Goal: Information Seeking & Learning: Learn about a topic

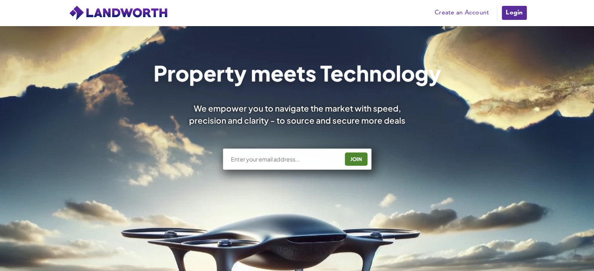
click at [508, 12] on link "Login" at bounding box center [514, 13] width 26 height 16
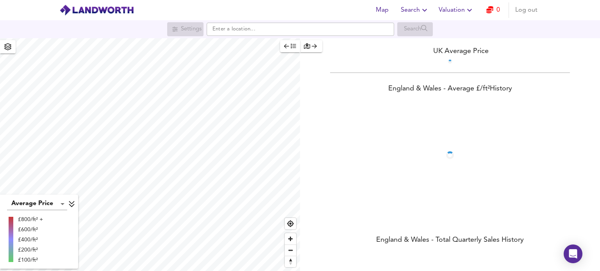
click at [460, 11] on span "Valuation" at bounding box center [456, 10] width 36 height 11
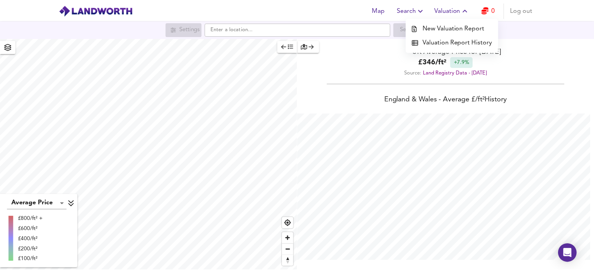
scroll to position [271, 600]
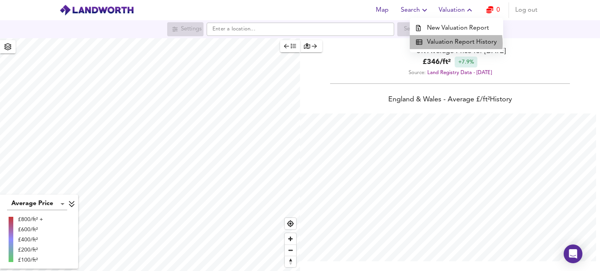
click at [452, 43] on li "Valuation Report History" at bounding box center [456, 42] width 93 height 14
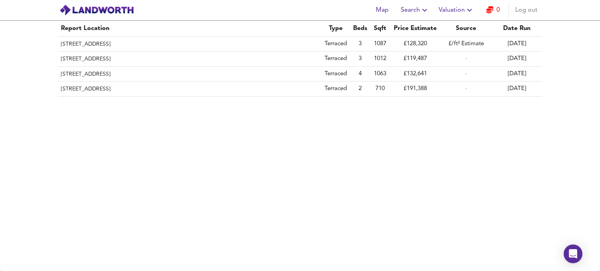
click at [512, 42] on td "19 Sept 2025" at bounding box center [516, 44] width 51 height 15
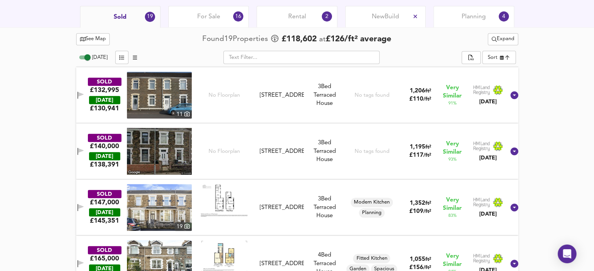
scroll to position [385, 0]
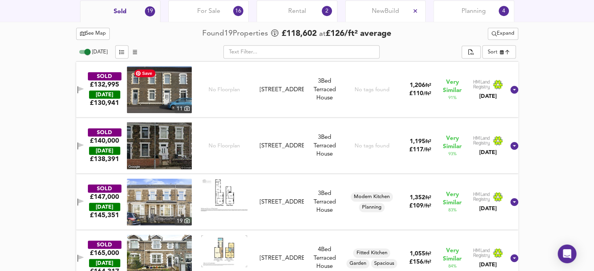
click at [171, 103] on img at bounding box center [159, 89] width 65 height 47
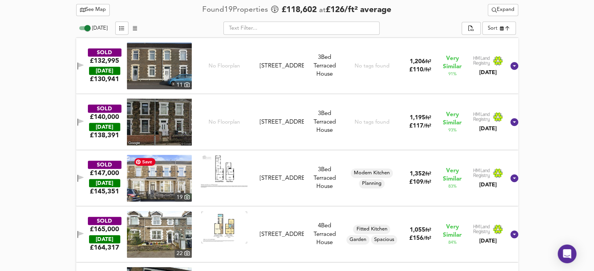
scroll to position [411, 0]
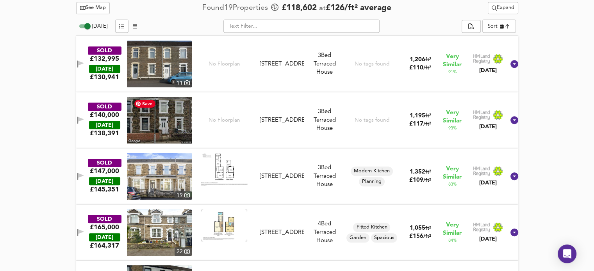
click at [178, 116] on img at bounding box center [159, 120] width 65 height 47
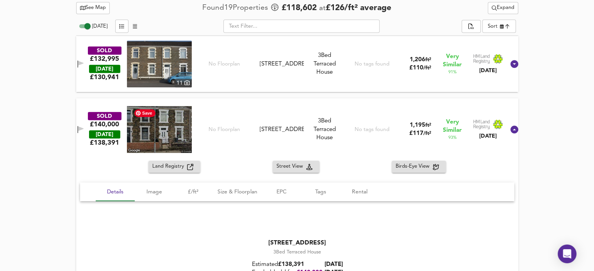
click at [143, 141] on img at bounding box center [159, 129] width 65 height 47
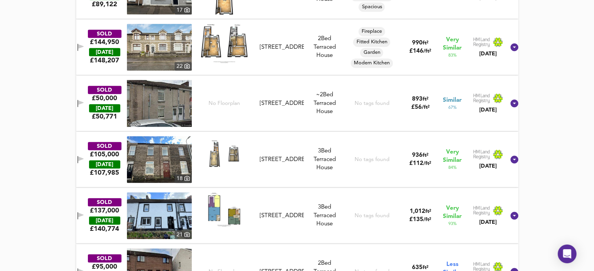
scroll to position [757, 0]
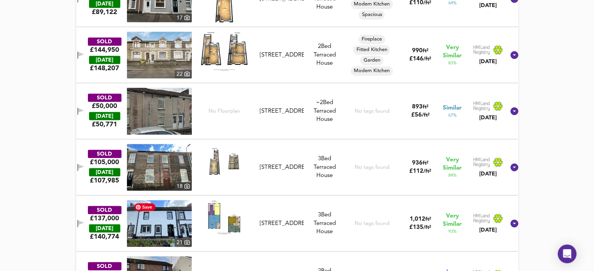
click at [171, 226] on img at bounding box center [159, 223] width 65 height 47
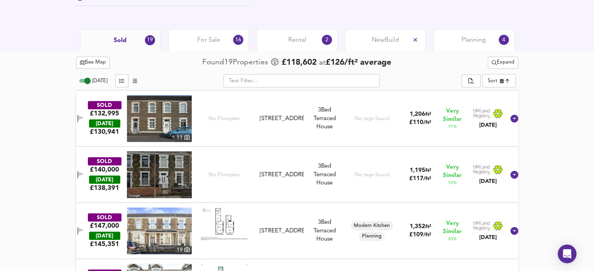
scroll to position [356, 0]
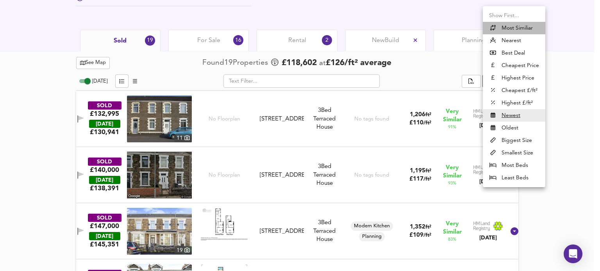
click at [532, 28] on li "Most Similiar" at bounding box center [514, 28] width 62 height 12
type input "similarityscore"
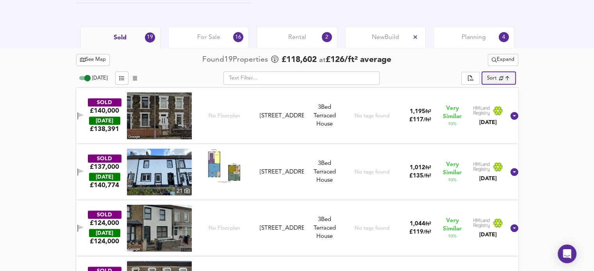
scroll to position [359, 0]
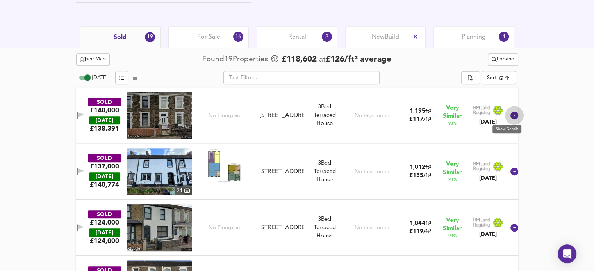
click at [510, 117] on icon at bounding box center [514, 116] width 8 height 8
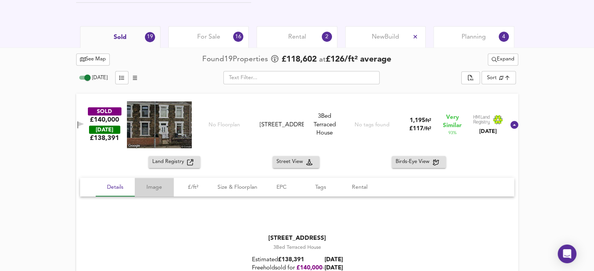
click at [159, 185] on span "Image" at bounding box center [154, 188] width 30 height 10
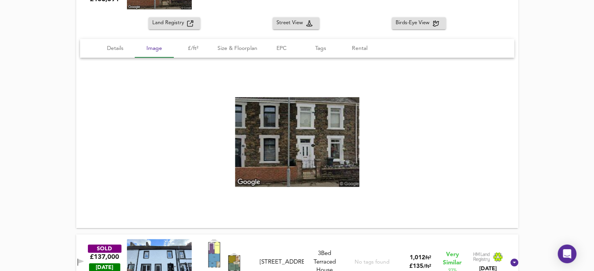
scroll to position [468, 0]
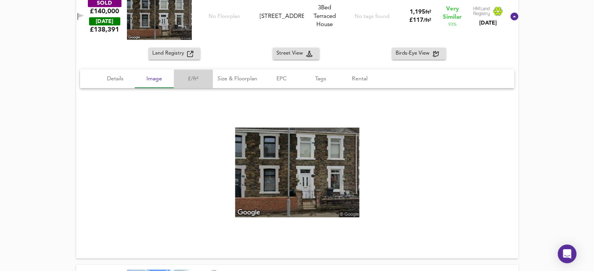
click at [198, 86] on button "£/ft²" at bounding box center [193, 78] width 39 height 19
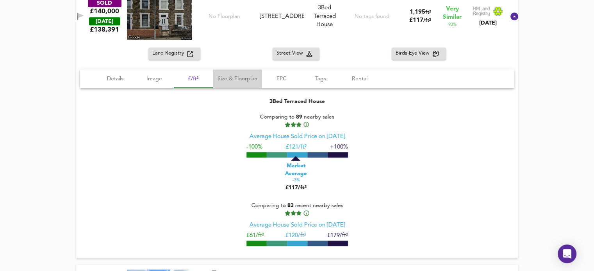
click at [255, 82] on span "Size & Floorplan" at bounding box center [237, 79] width 40 height 10
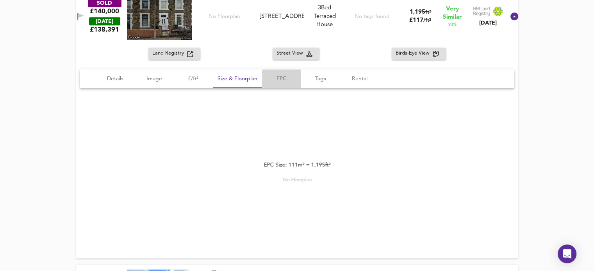
click at [287, 81] on span "EPC" at bounding box center [282, 79] width 30 height 10
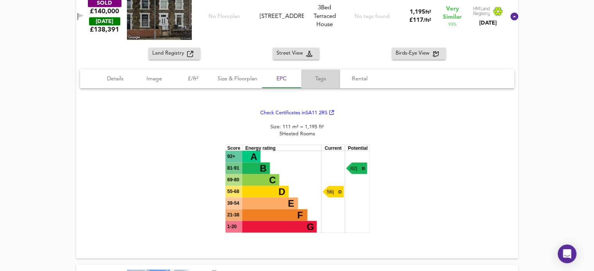
click at [322, 78] on span "Tags" at bounding box center [321, 79] width 30 height 10
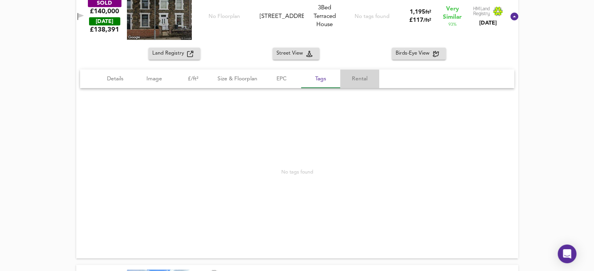
click at [352, 78] on span "Rental" at bounding box center [360, 79] width 30 height 10
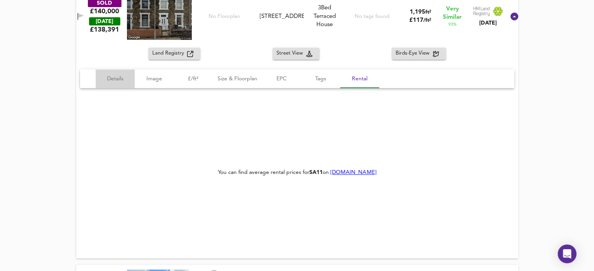
click at [113, 77] on span "Details" at bounding box center [115, 79] width 30 height 10
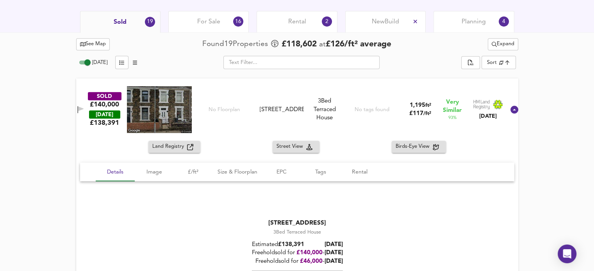
scroll to position [375, 0]
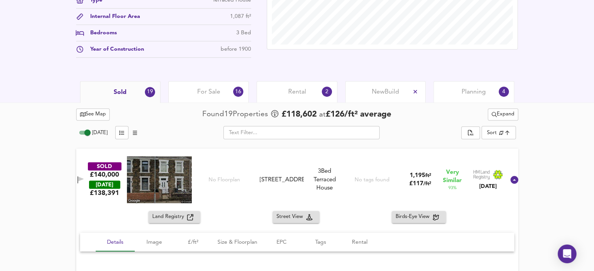
scroll to position [296, 0]
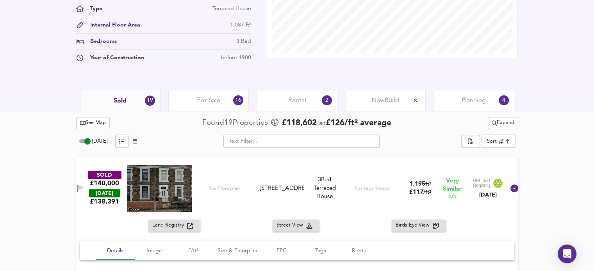
click at [214, 97] on span "For Sale" at bounding box center [208, 100] width 23 height 9
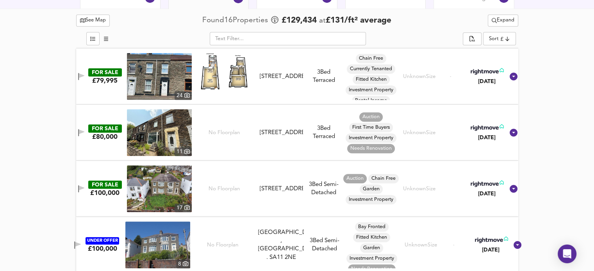
scroll to position [401, 0]
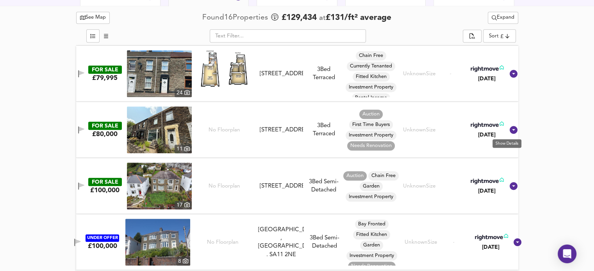
click at [509, 130] on icon at bounding box center [513, 129] width 9 height 9
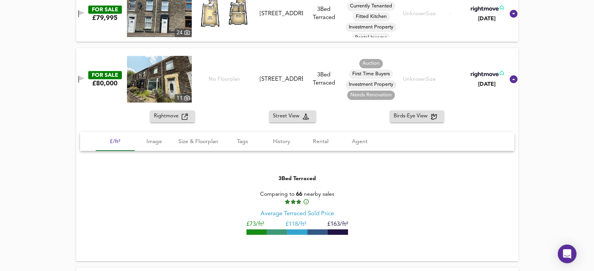
scroll to position [460, 0]
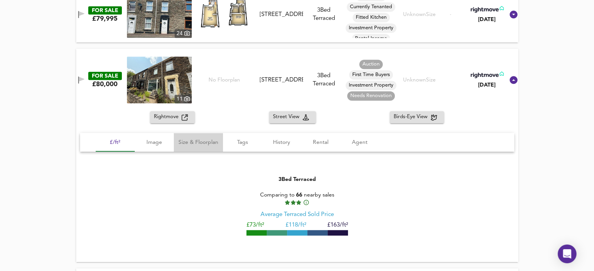
click at [198, 145] on span "Size & Floorplan" at bounding box center [198, 143] width 40 height 10
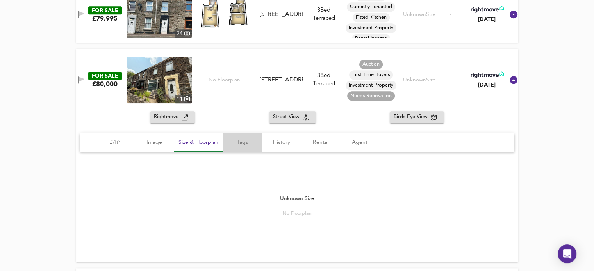
click at [241, 138] on span "Tags" at bounding box center [243, 143] width 30 height 10
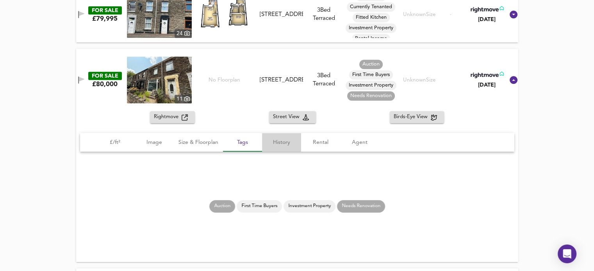
click at [285, 139] on span "History" at bounding box center [282, 143] width 30 height 10
click at [325, 142] on span "Rental" at bounding box center [321, 143] width 30 height 10
click at [317, 147] on button "Rental" at bounding box center [320, 142] width 39 height 19
click at [126, 138] on span "£/ft²" at bounding box center [115, 143] width 30 height 10
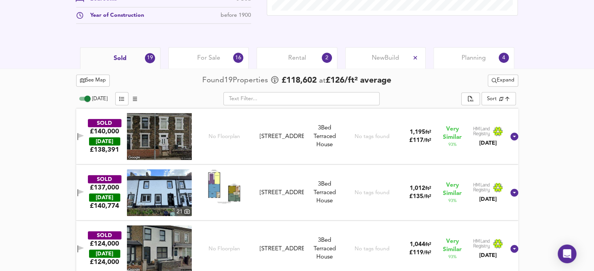
scroll to position [331, 0]
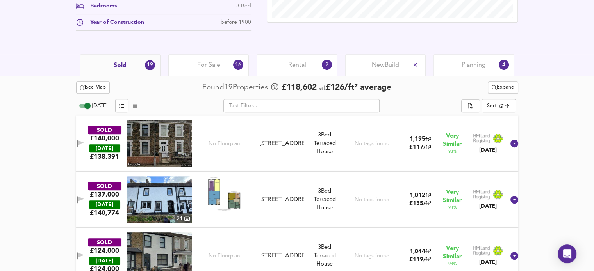
click at [223, 61] on div "For Sale 16" at bounding box center [208, 64] width 80 height 21
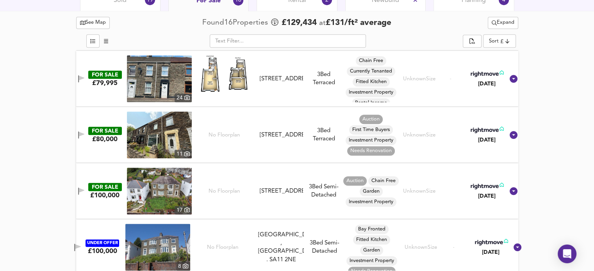
scroll to position [408, 0]
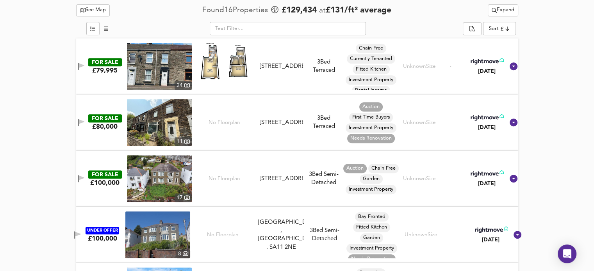
click at [509, 123] on icon at bounding box center [513, 123] width 8 height 8
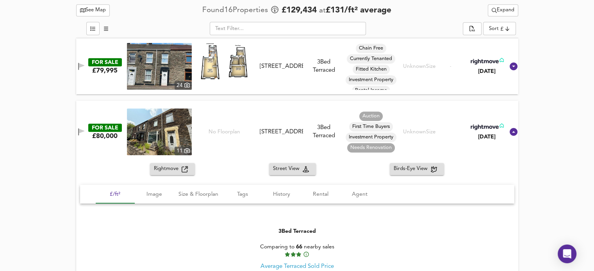
click at [318, 195] on span "Rental" at bounding box center [321, 195] width 30 height 10
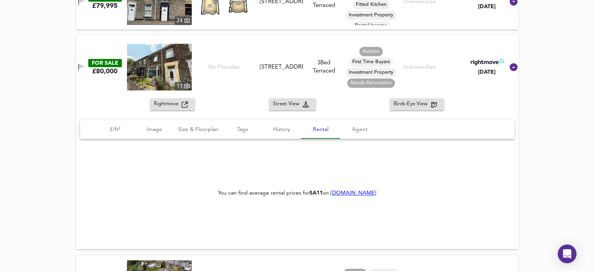
scroll to position [475, 0]
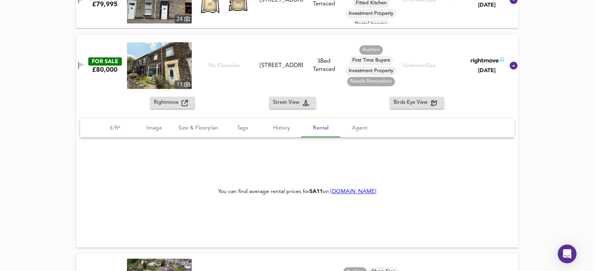
click at [369, 126] on span "Agent" at bounding box center [360, 128] width 30 height 10
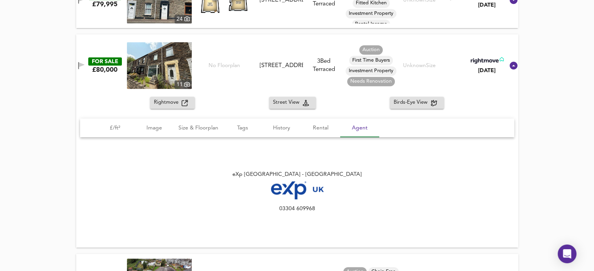
click at [109, 129] on span "£/ft²" at bounding box center [115, 128] width 30 height 10
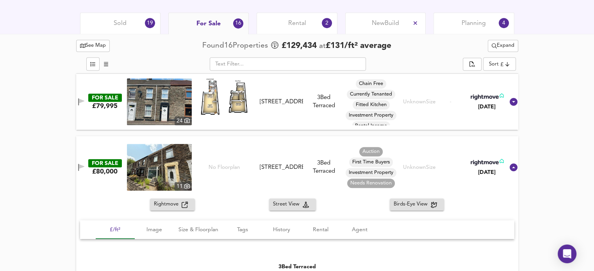
scroll to position [376, 0]
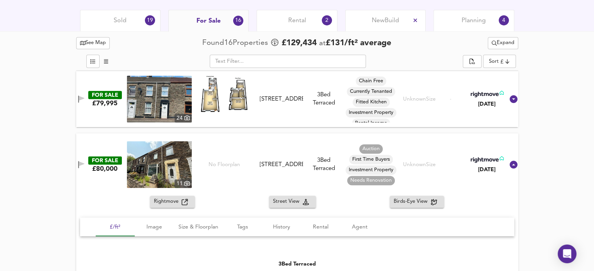
click at [325, 20] on div "2" at bounding box center [327, 20] width 10 height 10
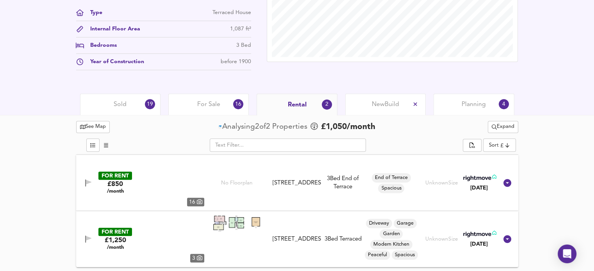
scroll to position [290, 0]
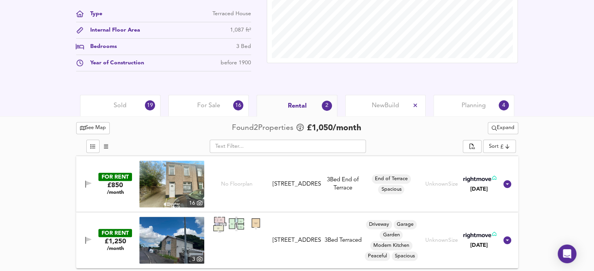
click at [482, 103] on span "Planning" at bounding box center [473, 106] width 24 height 9
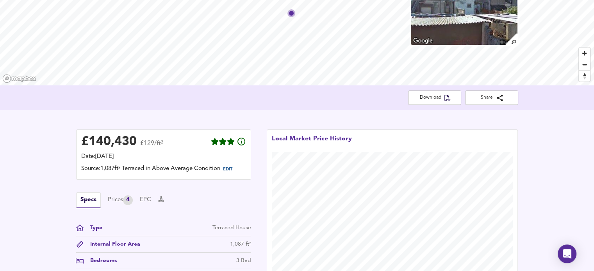
scroll to position [45, 0]
